Goal: Task Accomplishment & Management: Manage account settings

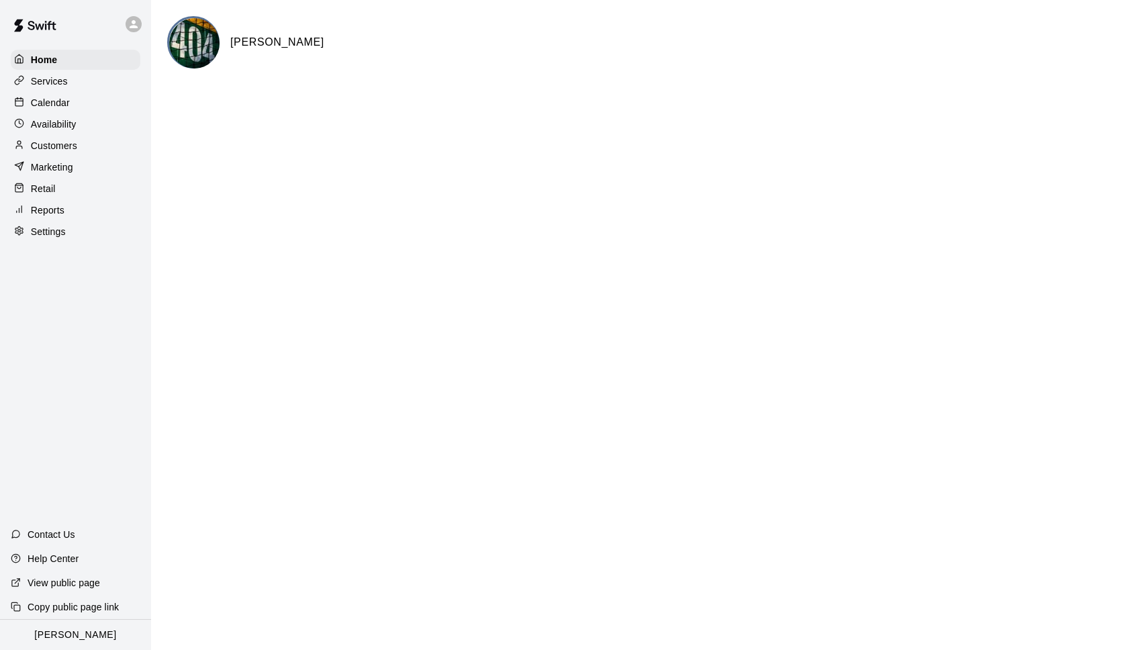
click at [141, 27] on div at bounding box center [137, 24] width 28 height 27
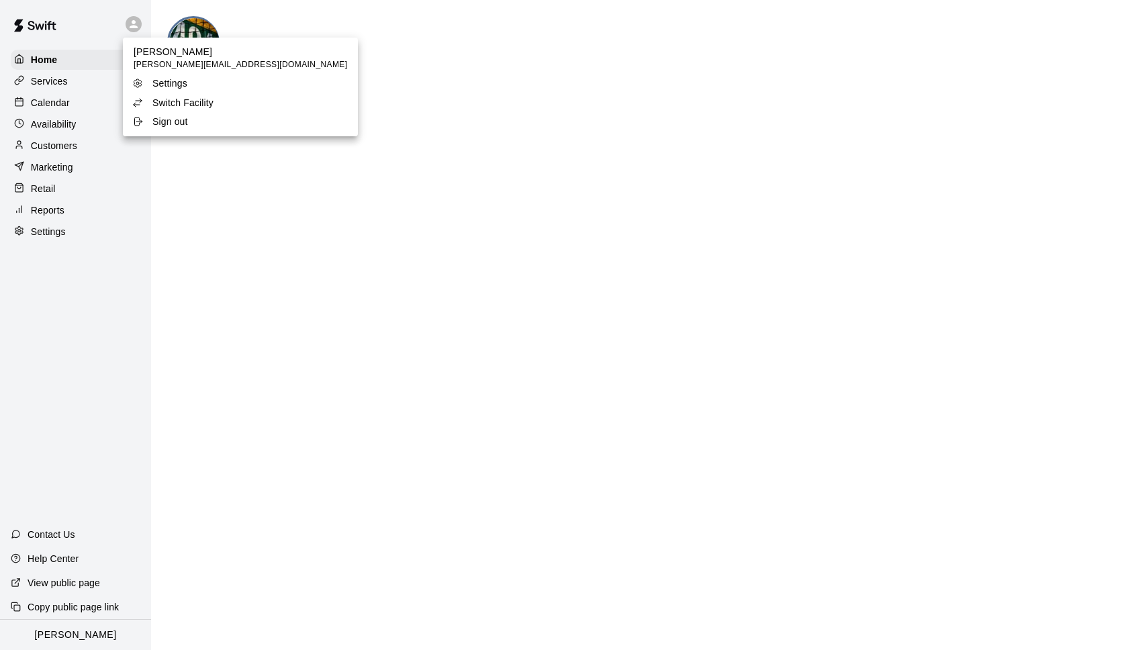
click at [151, 104] on div "Switch Facility" at bounding box center [175, 102] width 87 height 13
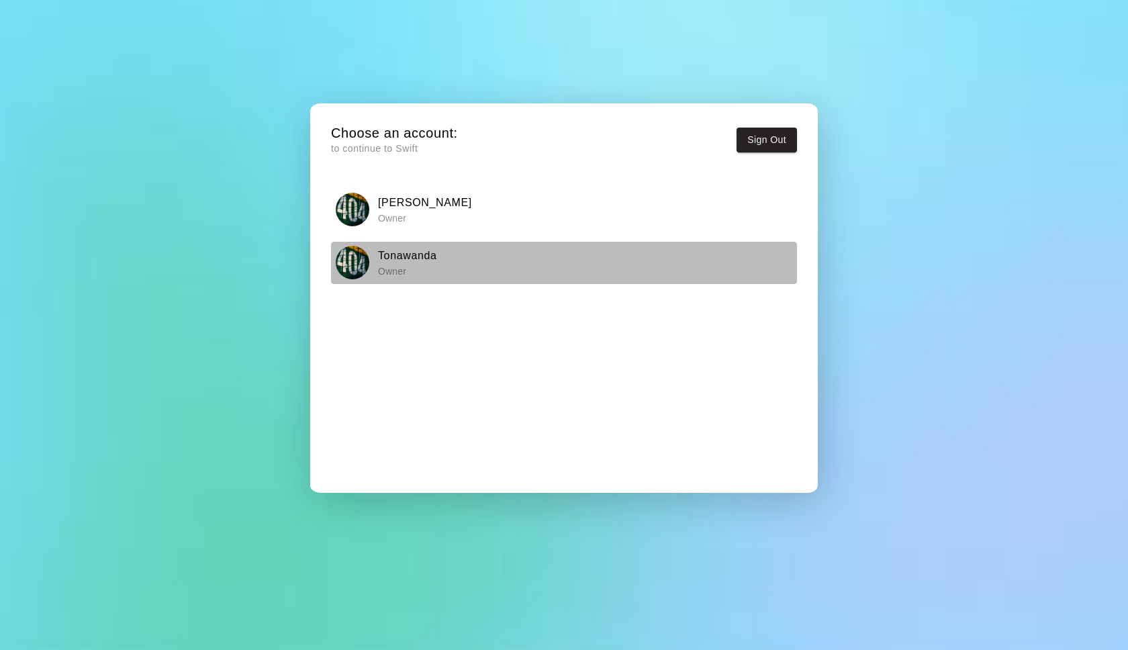
click at [393, 261] on h6 "Tonawanda" at bounding box center [407, 255] width 59 height 17
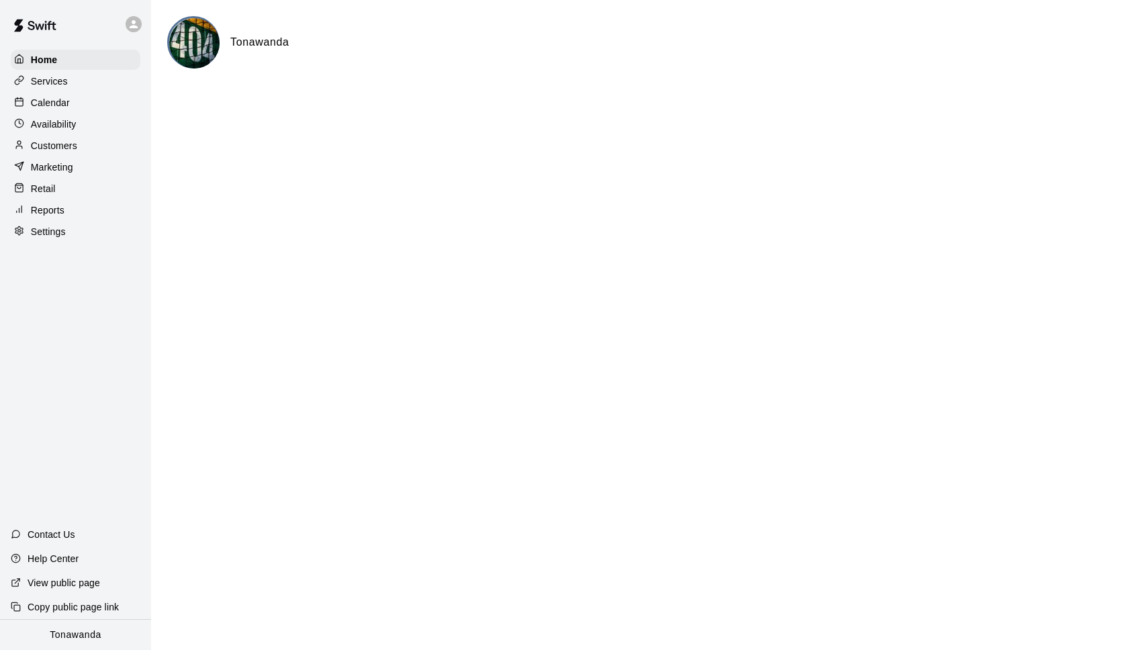
click at [47, 536] on p "Contact Us" at bounding box center [52, 534] width 48 height 13
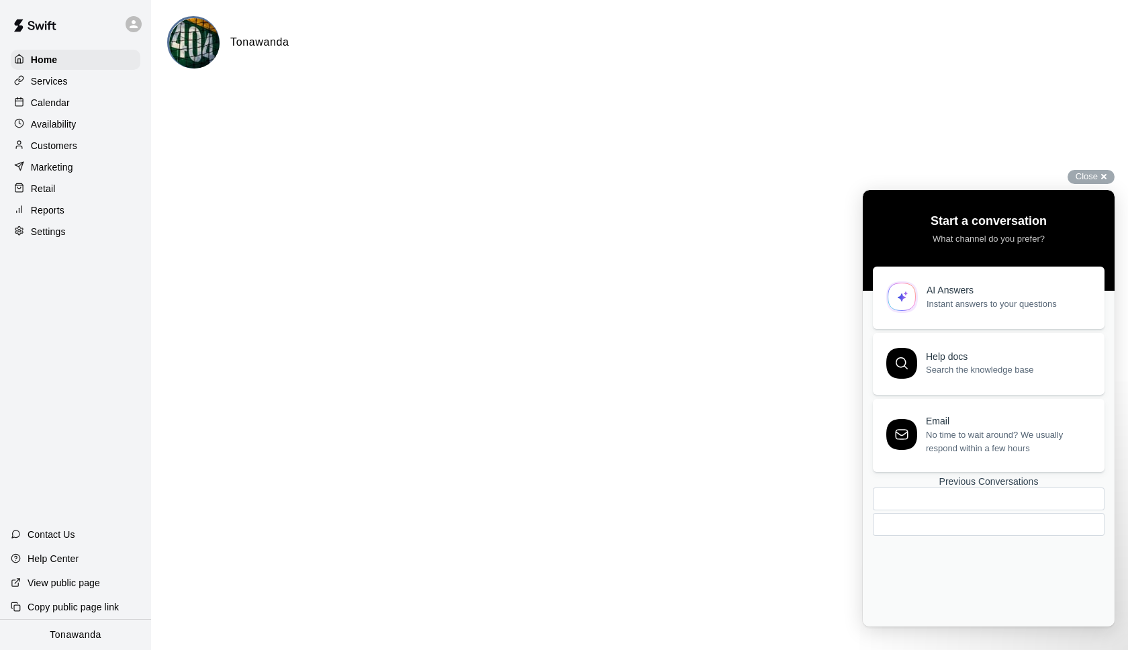
click at [946, 438] on span "No time to wait around? We usually respond within a few hours" at bounding box center [1007, 441] width 163 height 27
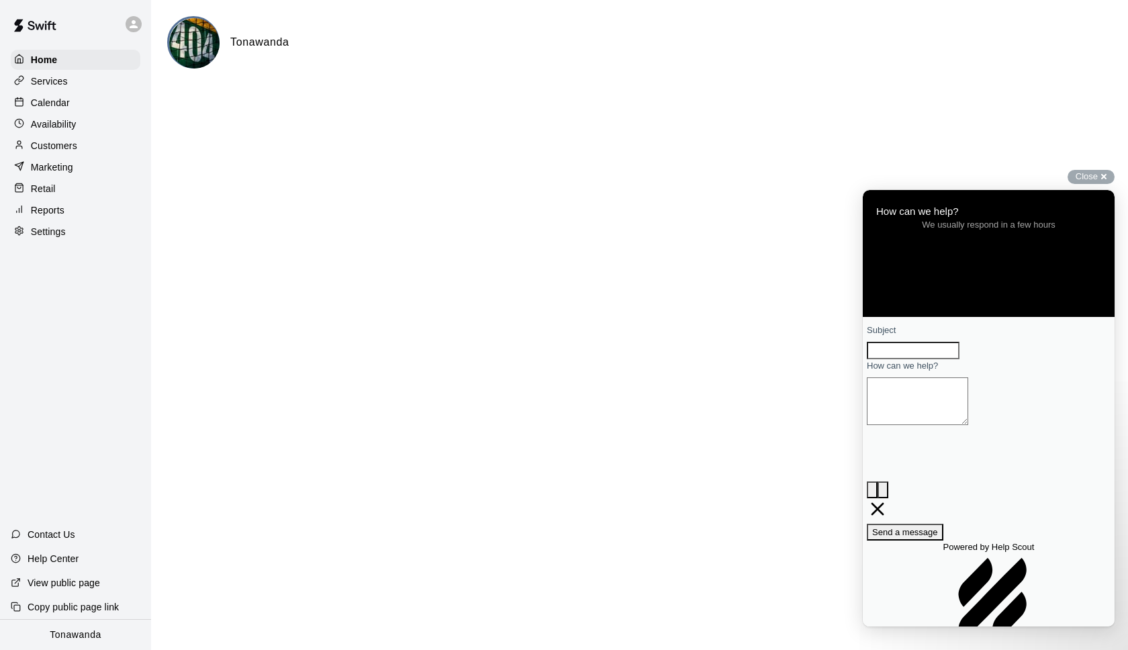
click at [930, 359] on input "Subject" at bounding box center [912, 350] width 93 height 17
type input "**********"
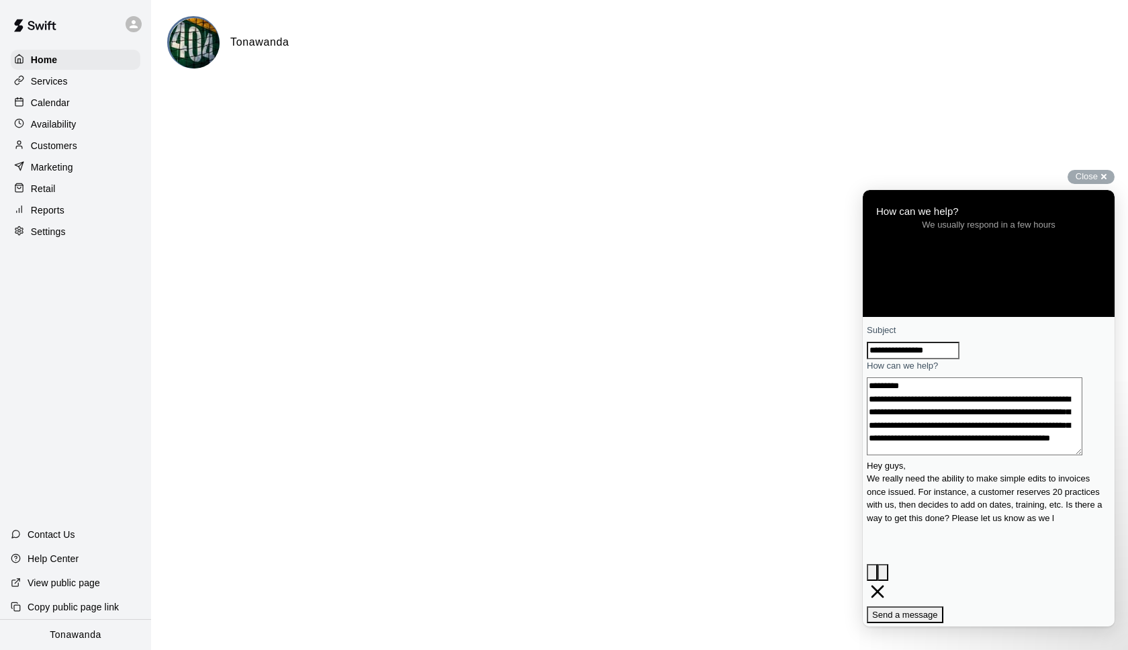
scroll to position [22, 0]
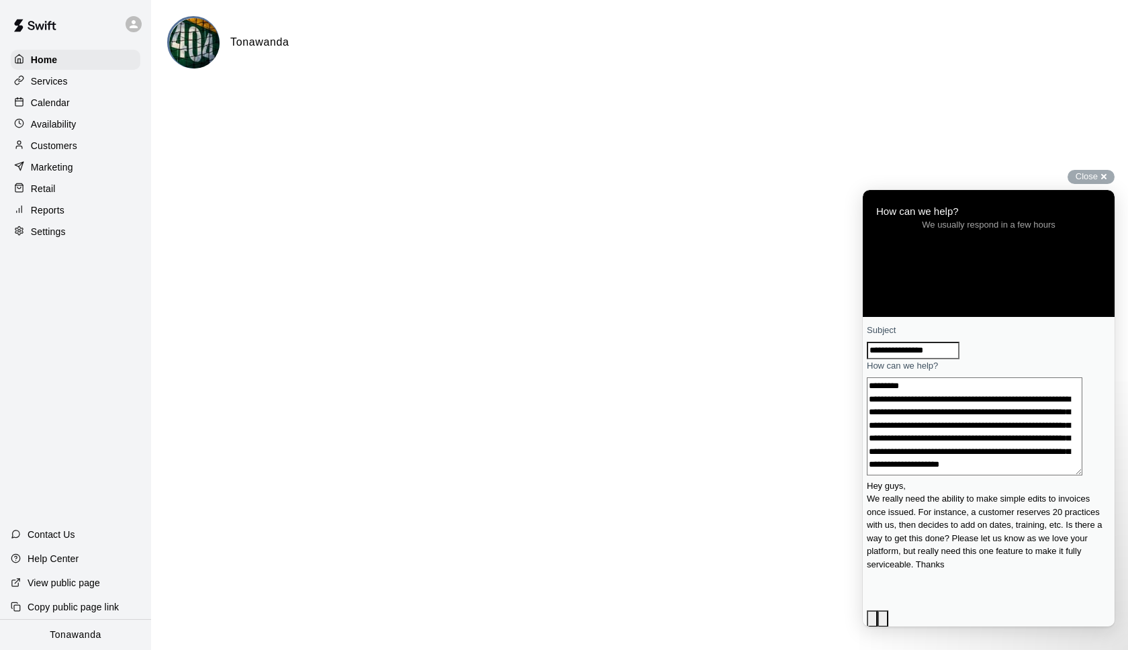
type textarea "**********"
click at [938, 649] on span "Send a message" at bounding box center [905, 661] width 66 height 10
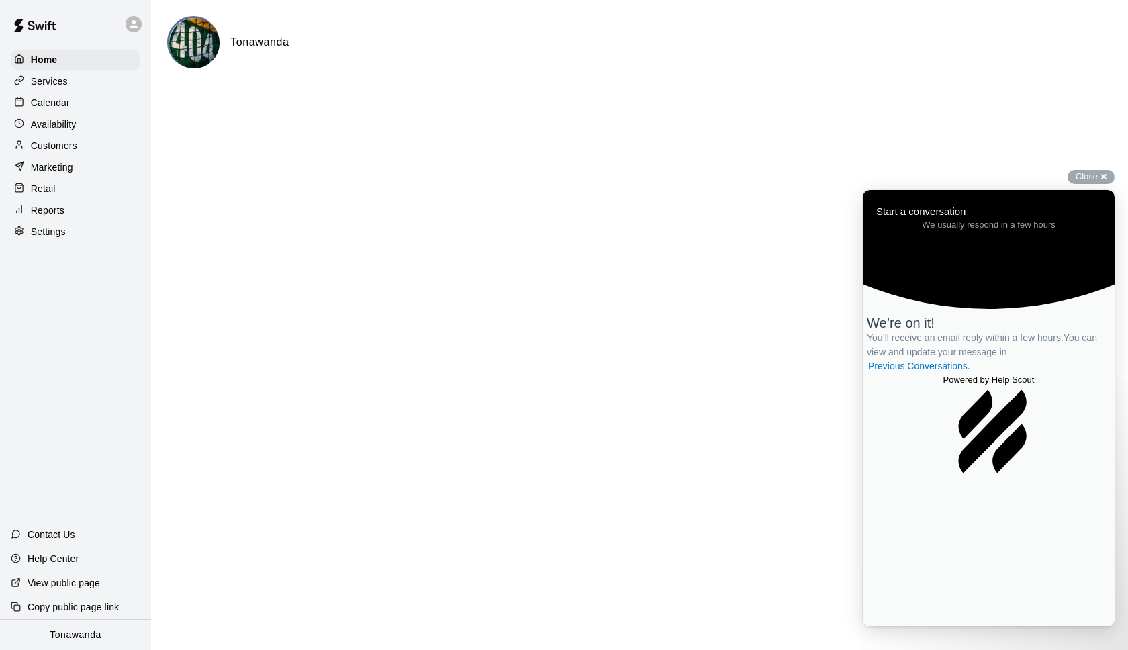
click at [54, 102] on p "Calendar" at bounding box center [50, 102] width 39 height 13
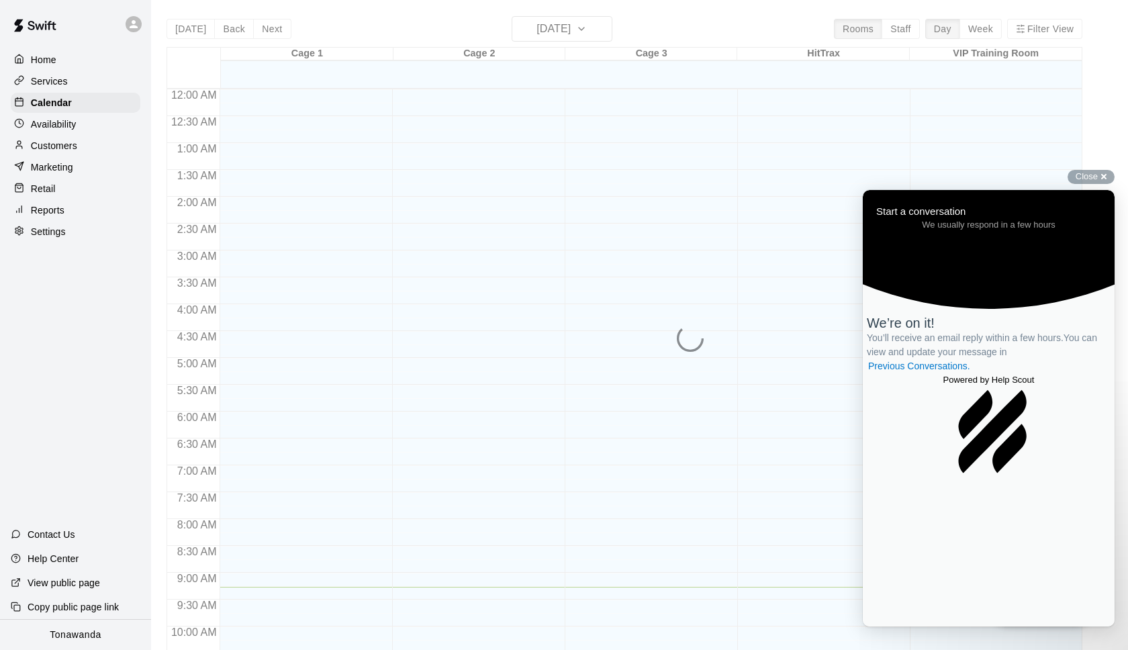
scroll to position [498, 0]
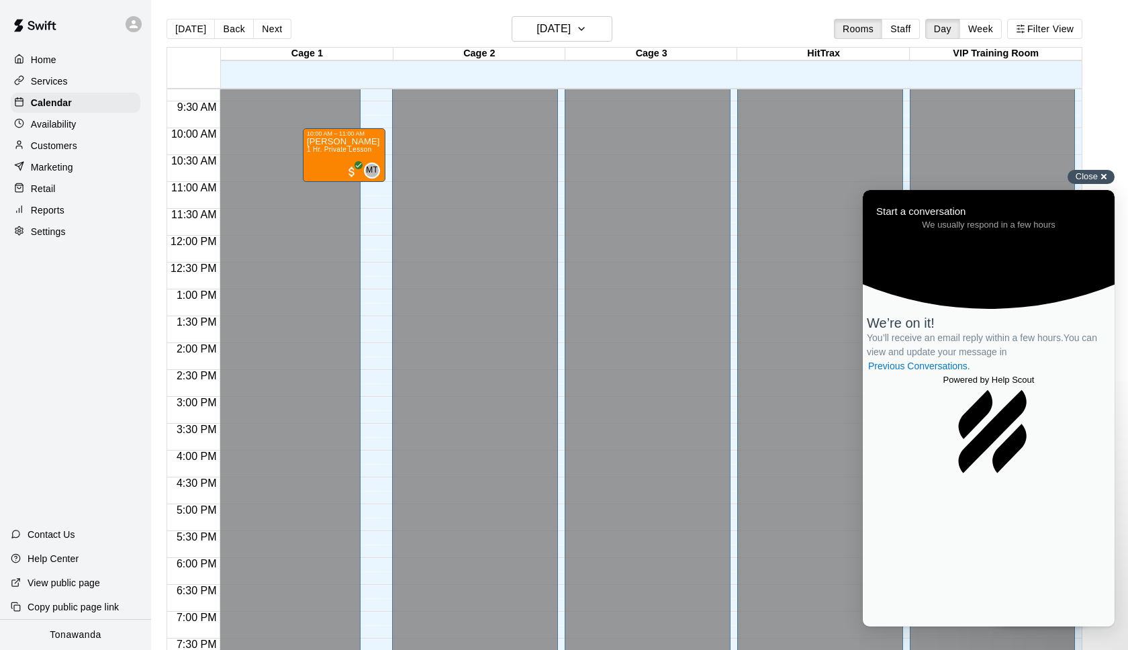
click at [1094, 178] on span "Close" at bounding box center [1086, 176] width 22 height 10
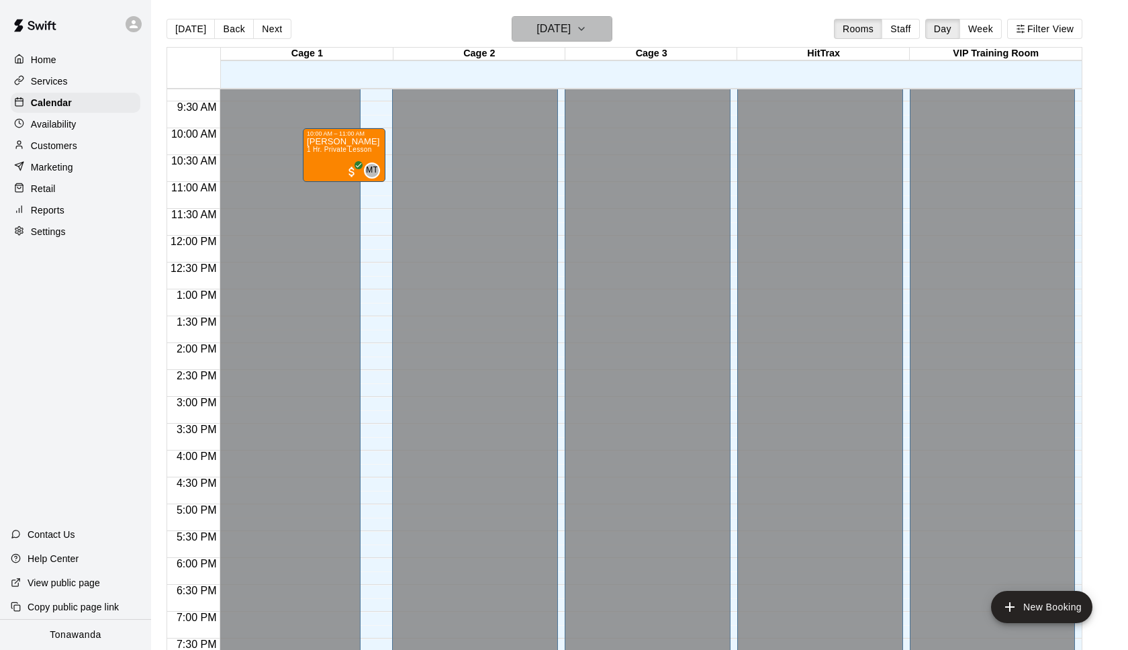
click at [538, 28] on h6 "[DATE]" at bounding box center [553, 28] width 34 height 19
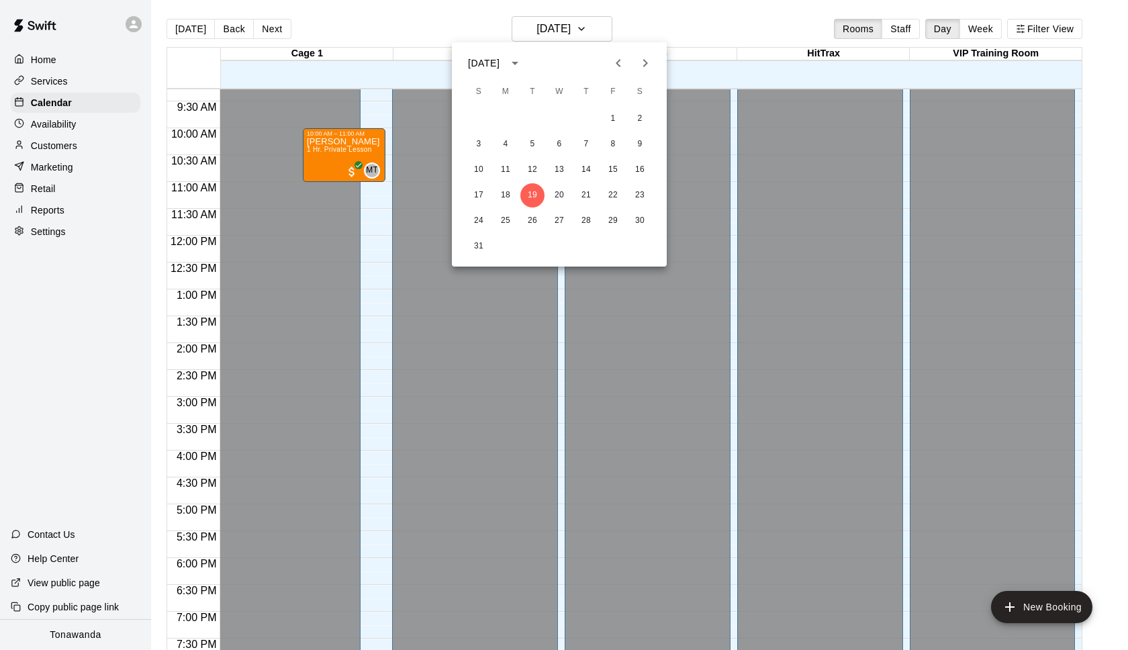
click at [644, 61] on icon "Next month" at bounding box center [645, 63] width 16 height 16
click at [554, 149] on button "5" at bounding box center [559, 144] width 24 height 24
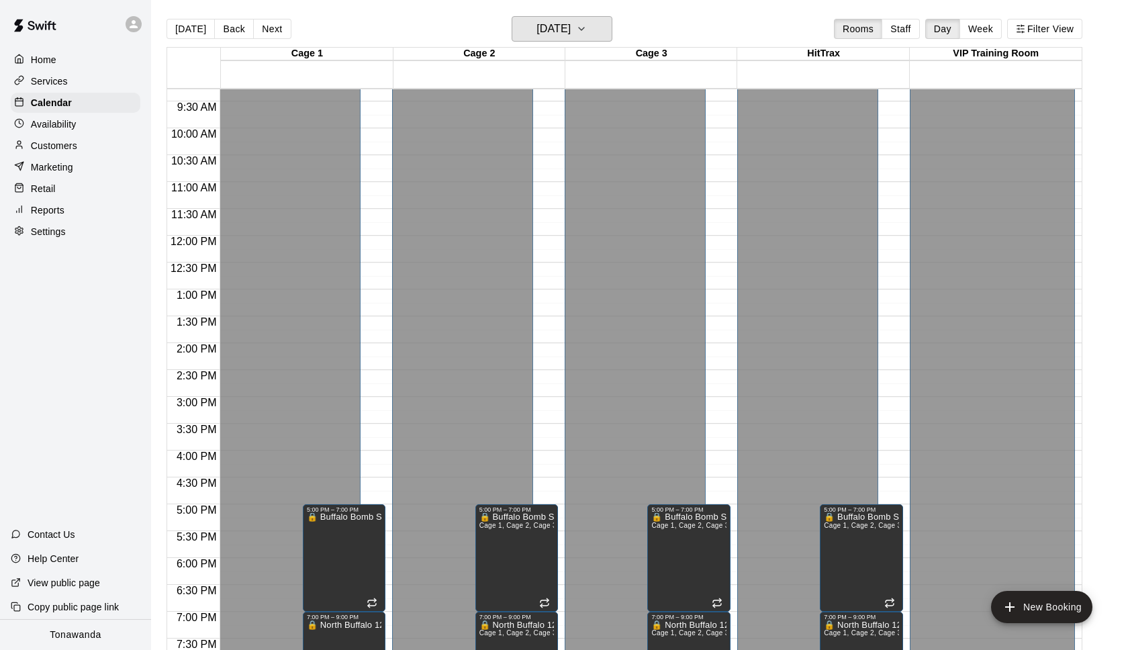
scroll to position [713, 0]
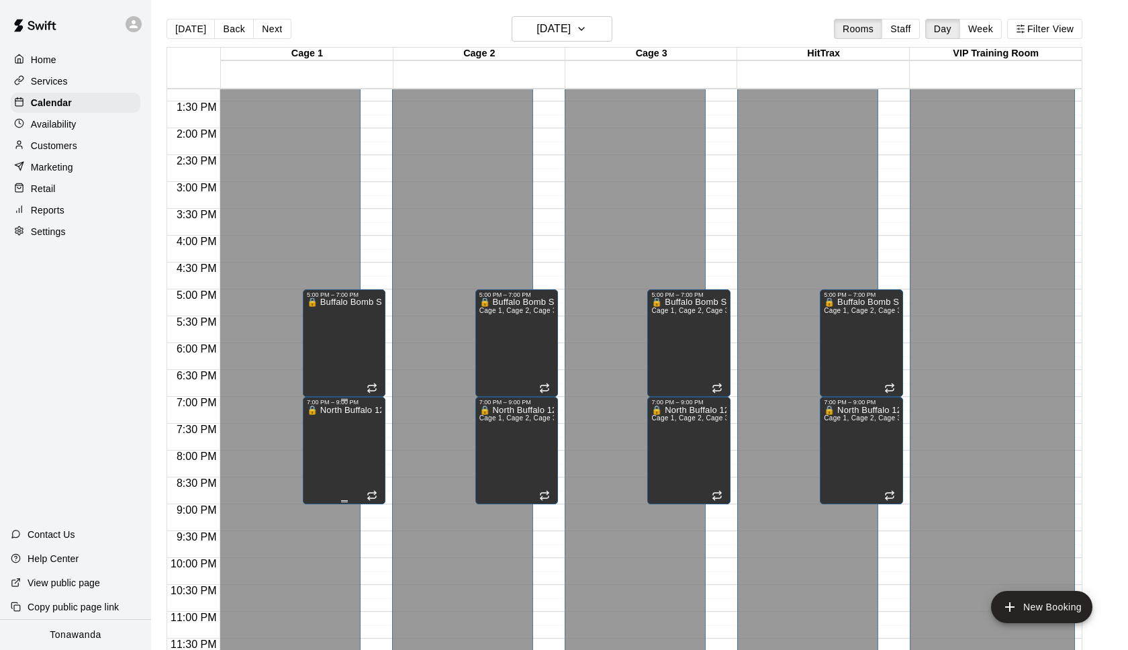
click at [313, 453] on icon "delete" at bounding box center [320, 452] width 16 height 16
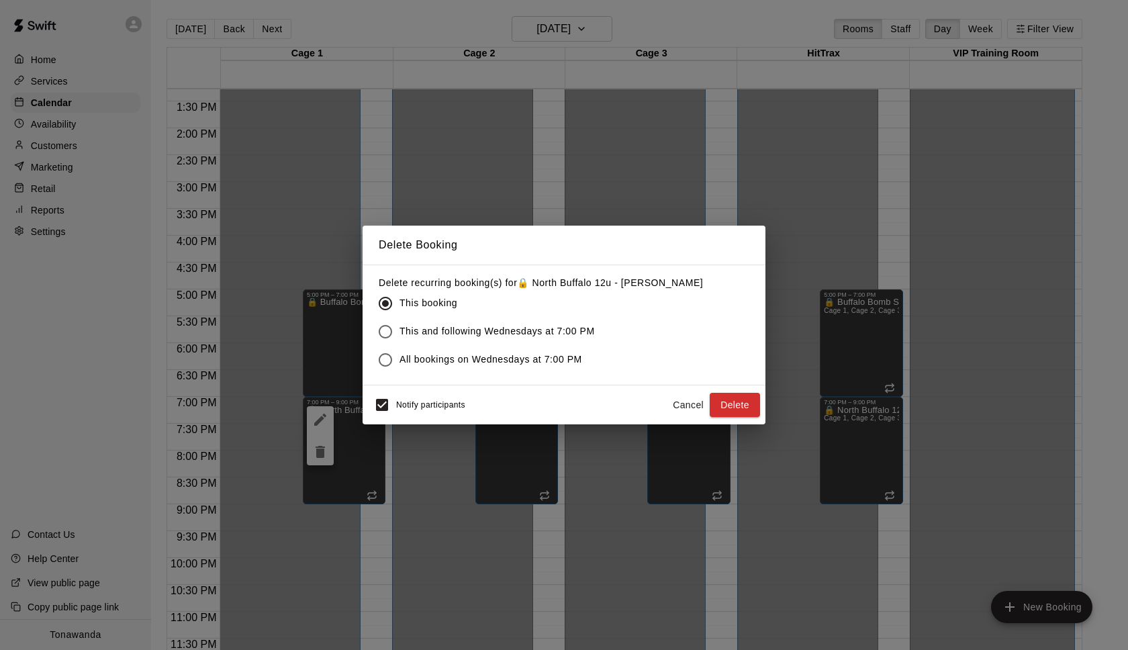
drag, startPoint x: 418, startPoint y: 359, endPoint x: 528, endPoint y: 366, distance: 109.6
click at [418, 359] on span "All bookings on Wednesdays at 7:00 PM" at bounding box center [490, 359] width 183 height 14
click at [716, 393] on button "Delete" at bounding box center [734, 405] width 50 height 25
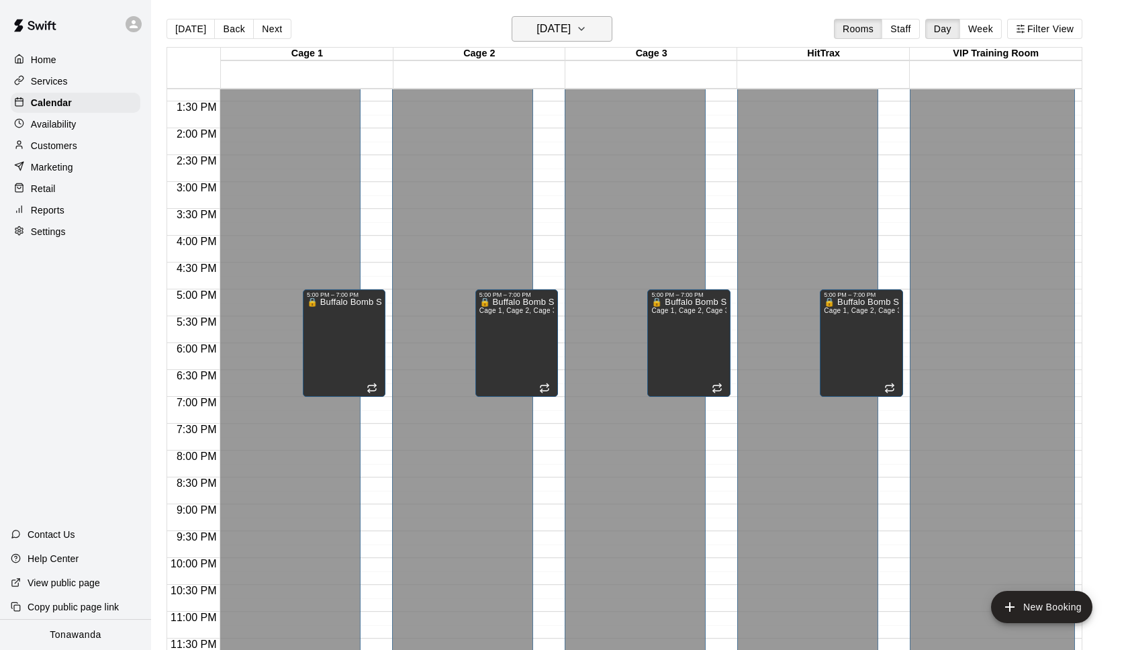
click at [536, 23] on h6 "[DATE]" at bounding box center [553, 28] width 34 height 19
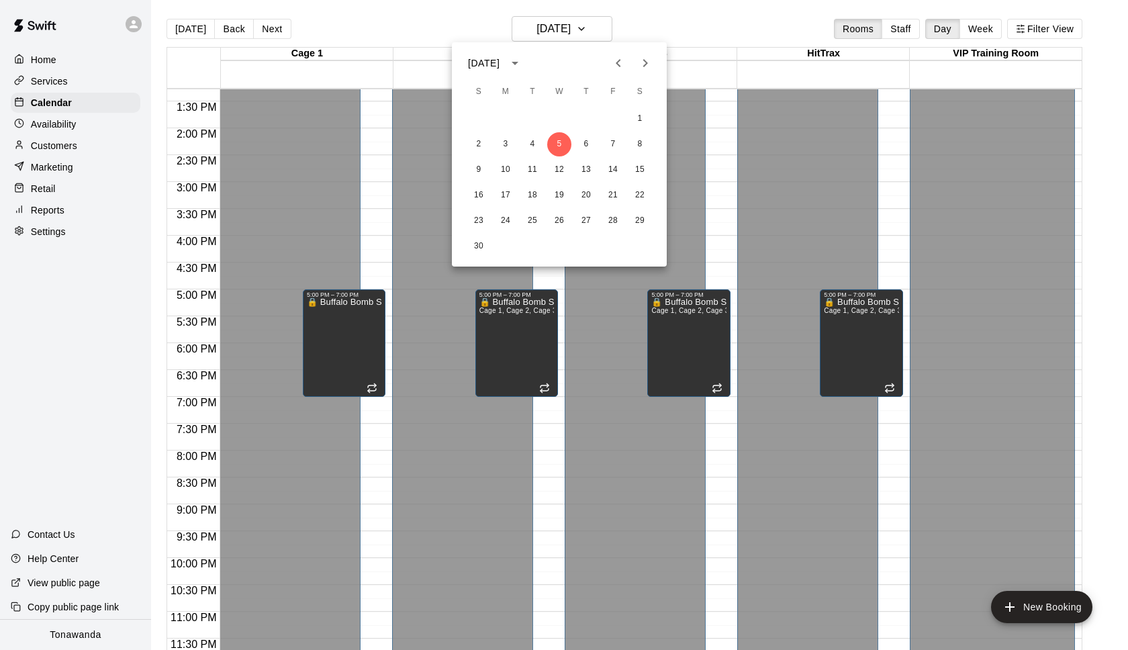
click at [613, 64] on icon "Previous month" at bounding box center [618, 63] width 16 height 16
click at [644, 64] on icon "Next month" at bounding box center [645, 63] width 16 height 16
click at [648, 66] on icon "Next month" at bounding box center [645, 63] width 16 height 16
click at [649, 65] on icon "Next month" at bounding box center [645, 63] width 16 height 16
click at [647, 68] on icon "Next month" at bounding box center [645, 63] width 16 height 16
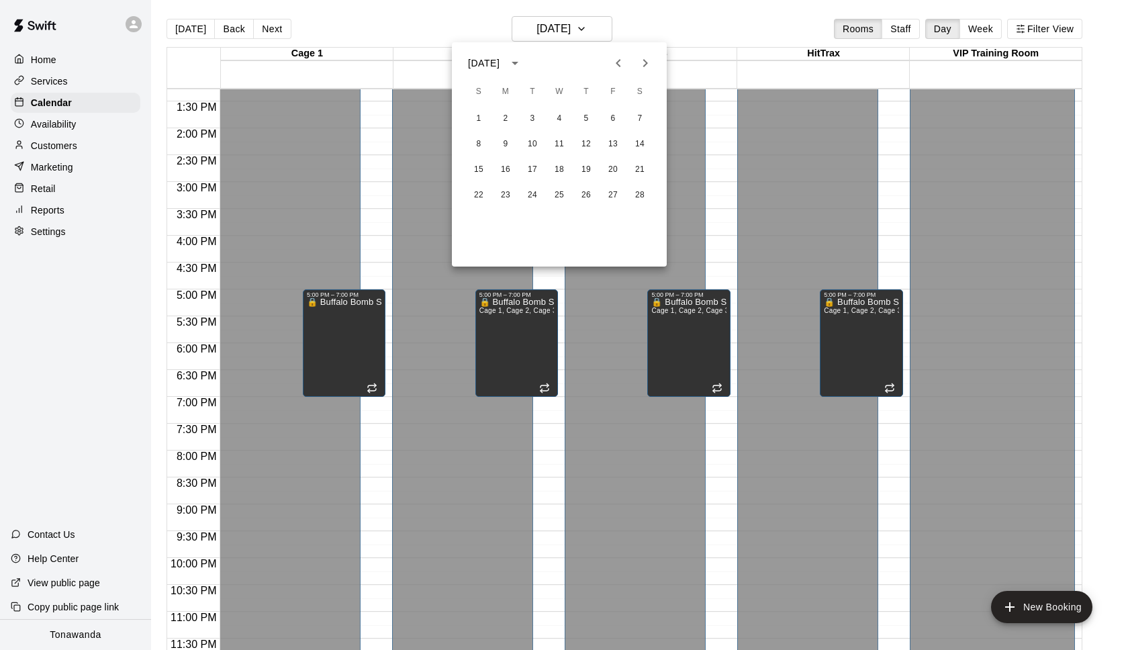
click at [648, 66] on icon "Next month" at bounding box center [645, 63] width 16 height 16
click at [648, 62] on icon "Next month" at bounding box center [645, 63] width 16 height 16
click at [537, 32] on div at bounding box center [564, 325] width 1128 height 650
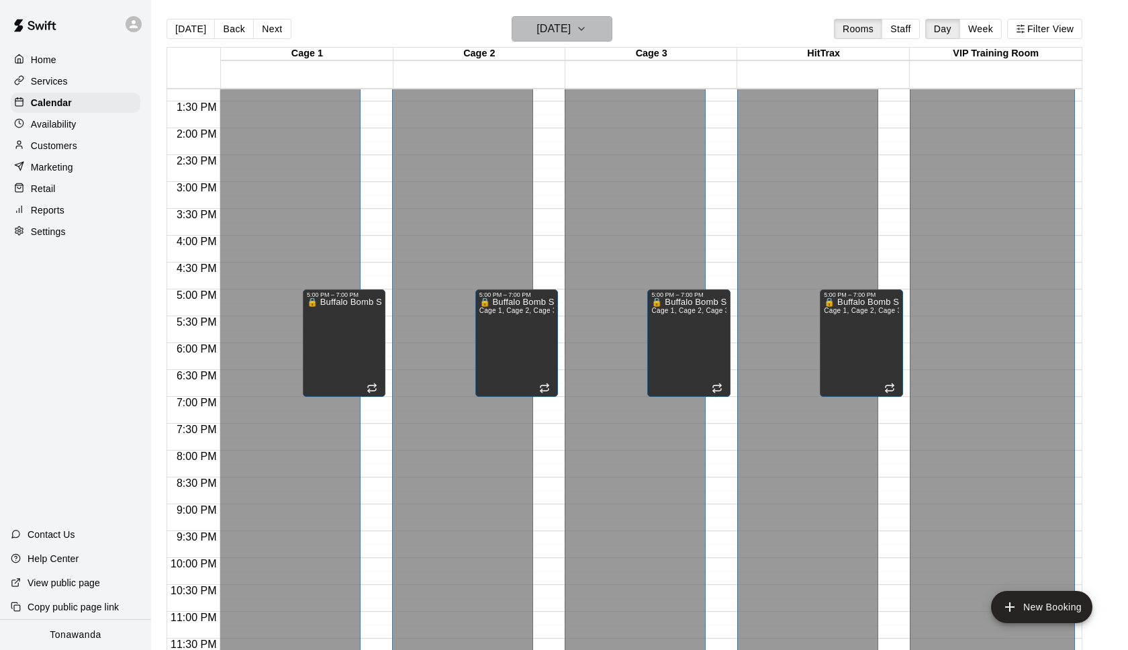
click at [551, 30] on h6 "[DATE]" at bounding box center [553, 28] width 34 height 19
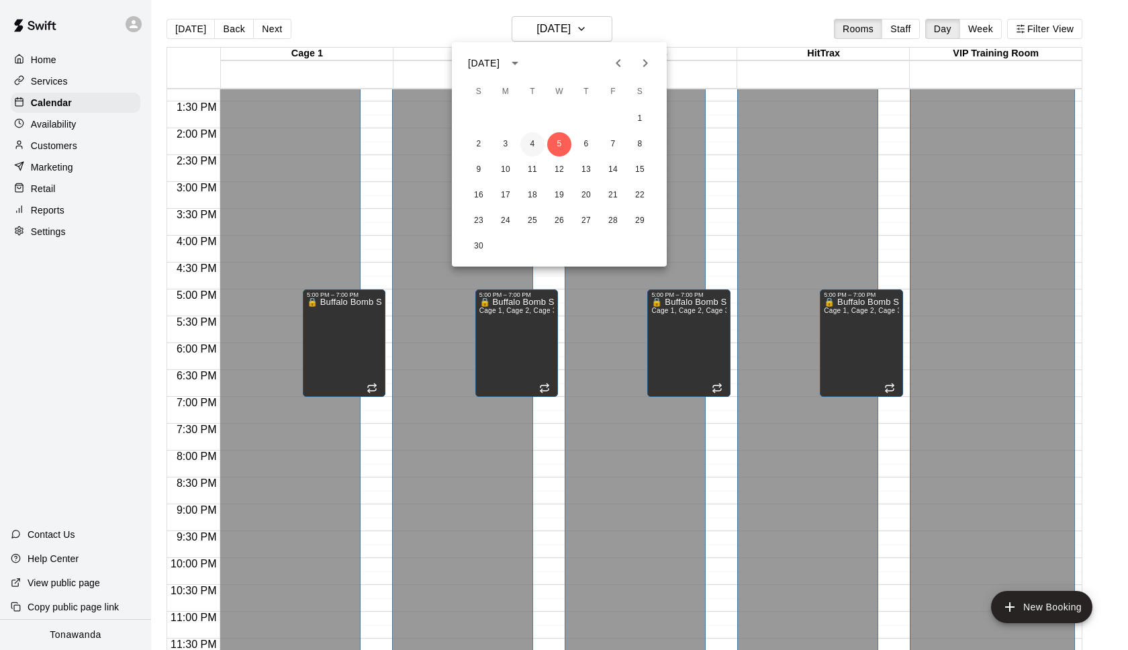
click at [530, 144] on button "4" at bounding box center [532, 144] width 24 height 24
